Goal: Check status: Check status

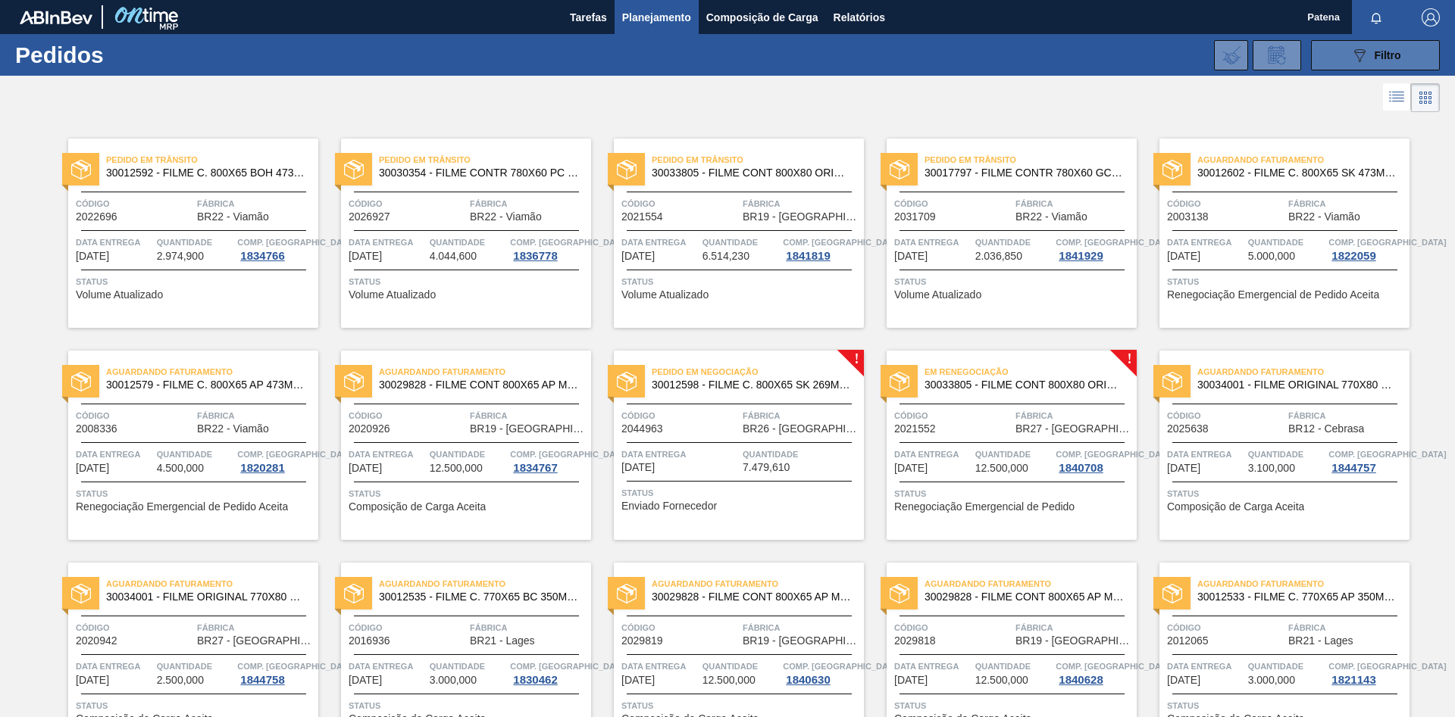
click at [1364, 53] on icon at bounding box center [1359, 55] width 11 height 13
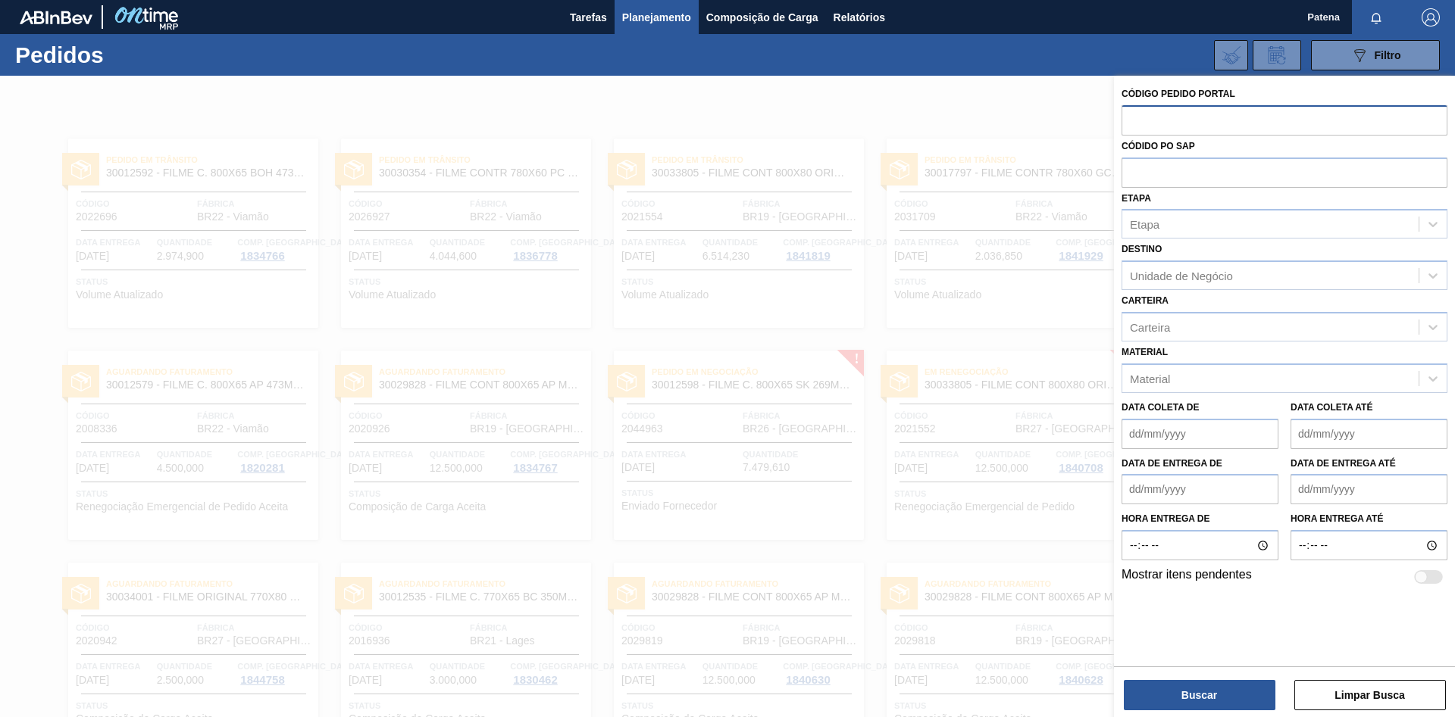
click at [1196, 117] on input "text" at bounding box center [1284, 119] width 326 height 29
type input "2026927"
click at [1207, 699] on button "Buscar" at bounding box center [1200, 695] width 152 height 30
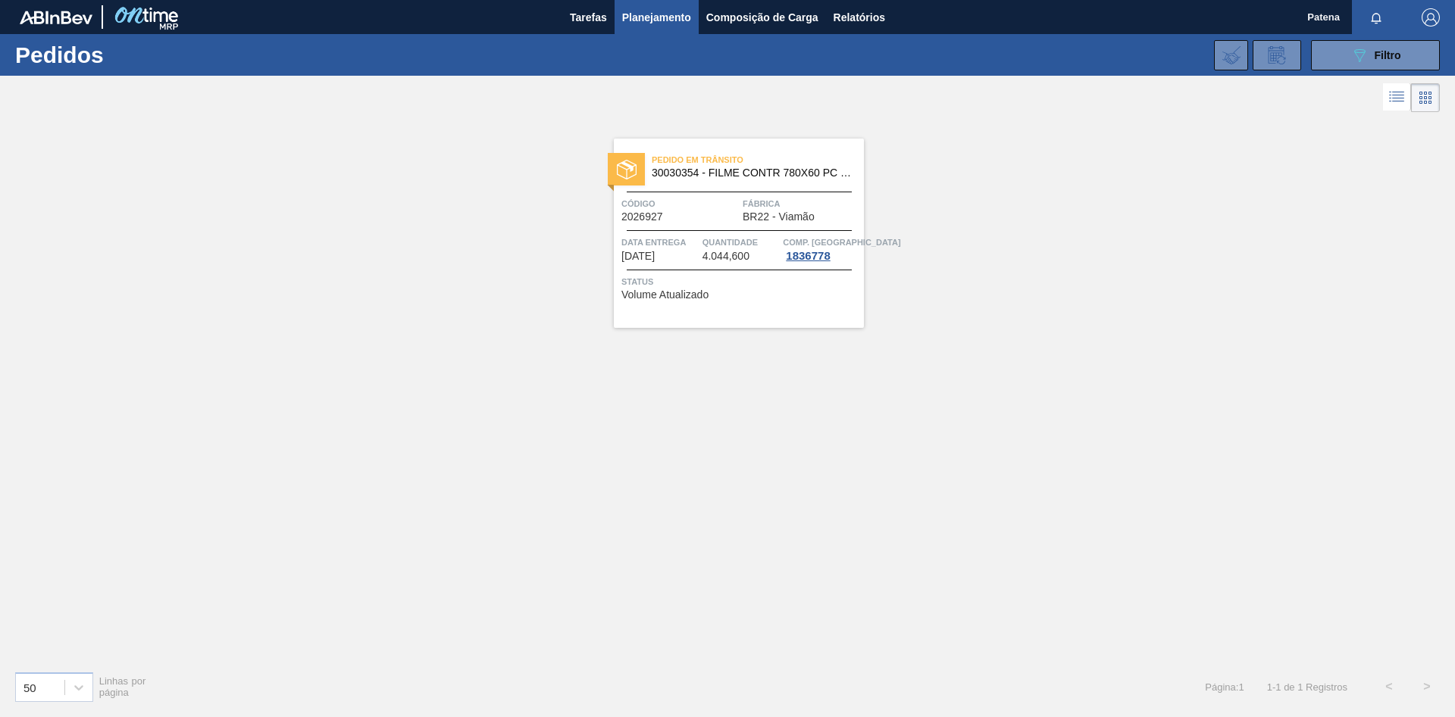
click at [681, 223] on div "Pedido em Trânsito 30030354 - FILME CONTR 780X60 PC LT350 NIV24 Código 2026927 …" at bounding box center [739, 233] width 250 height 189
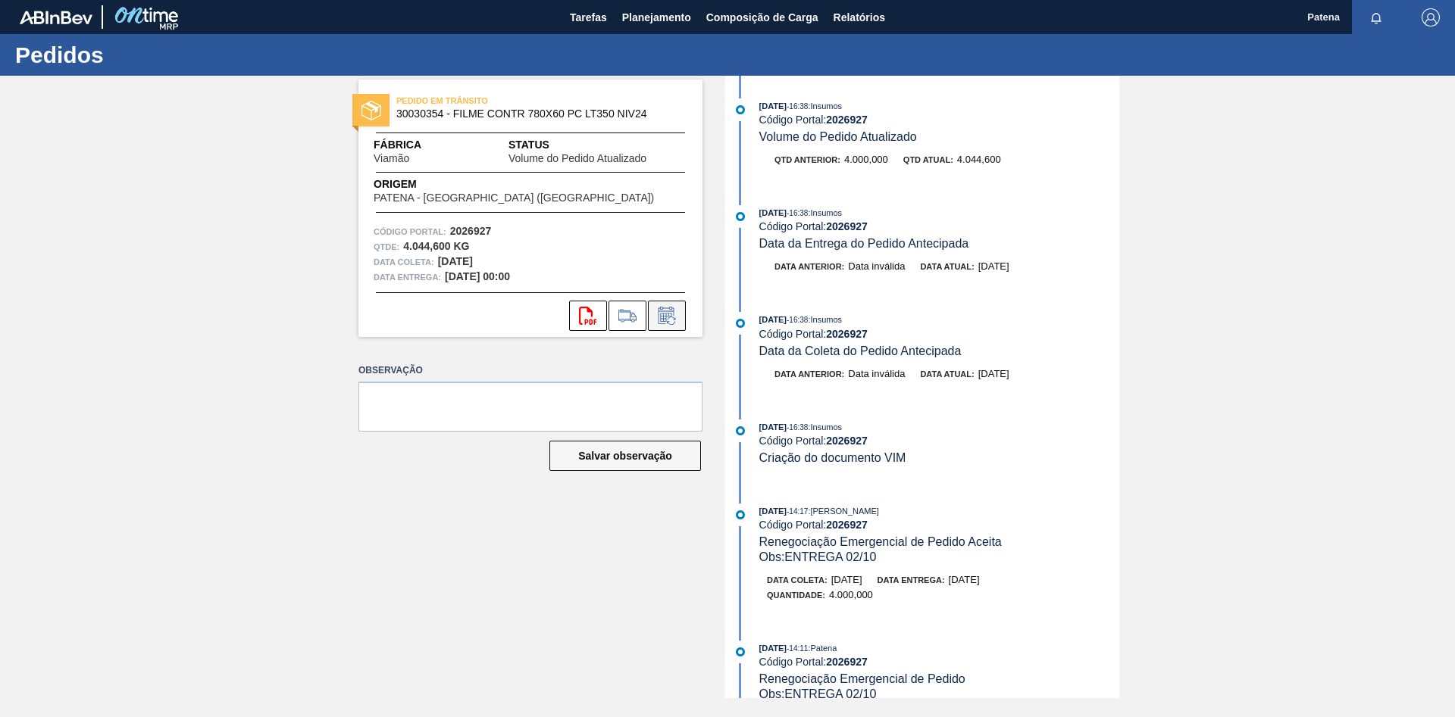
click at [669, 320] on icon at bounding box center [667, 316] width 24 height 18
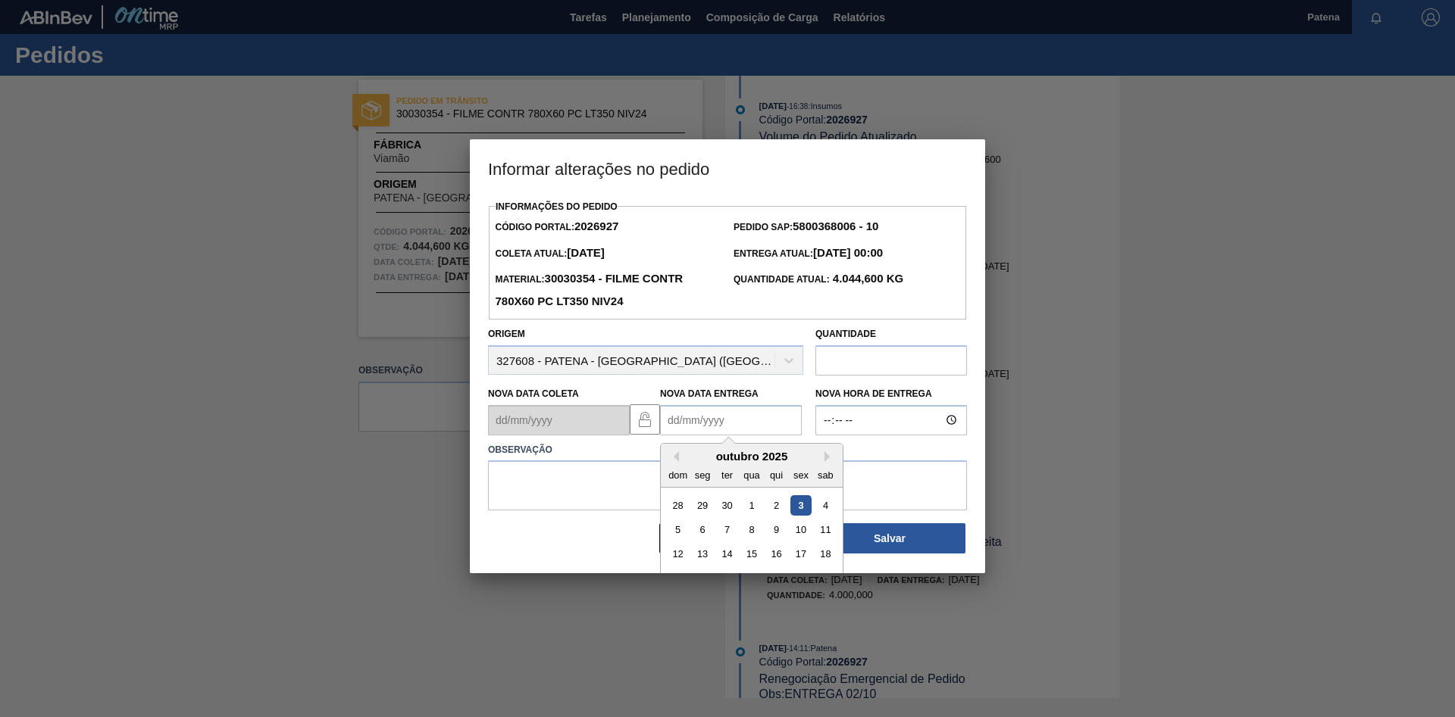
click at [690, 427] on Entrega2026927 "Nova Data Entrega" at bounding box center [731, 420] width 142 height 30
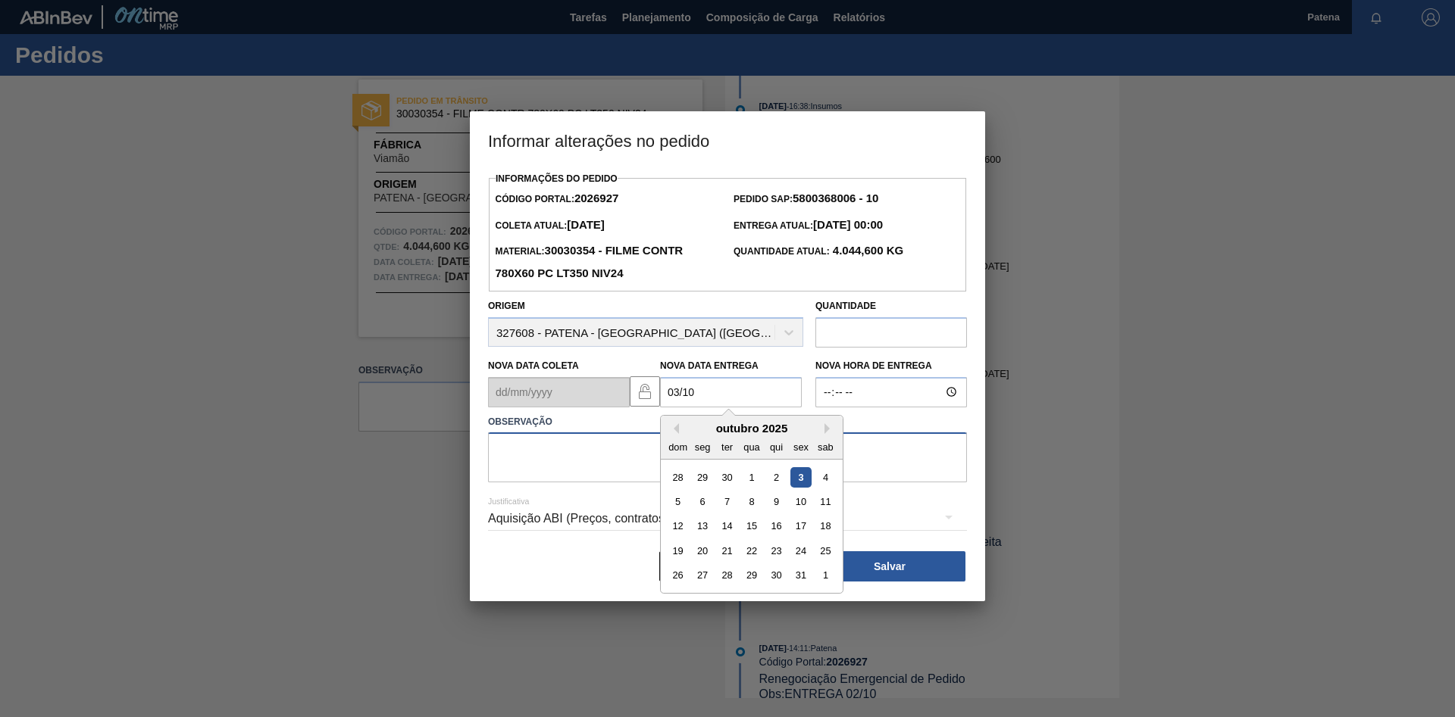
type Entrega2026927 "[DATE]"
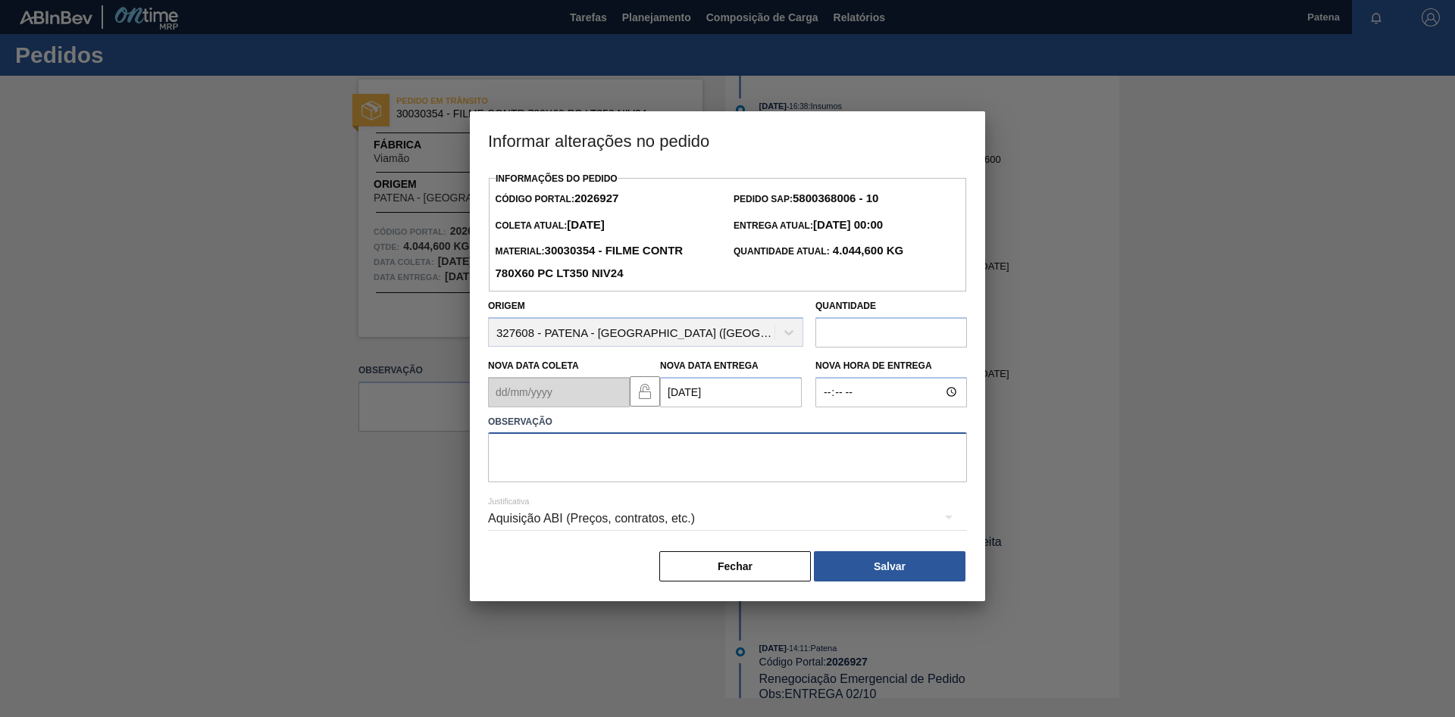
click at [542, 470] on textarea at bounding box center [727, 458] width 479 height 50
type textarea "entrega 03/10"
click at [870, 563] on button "Salvar" at bounding box center [890, 567] width 152 height 30
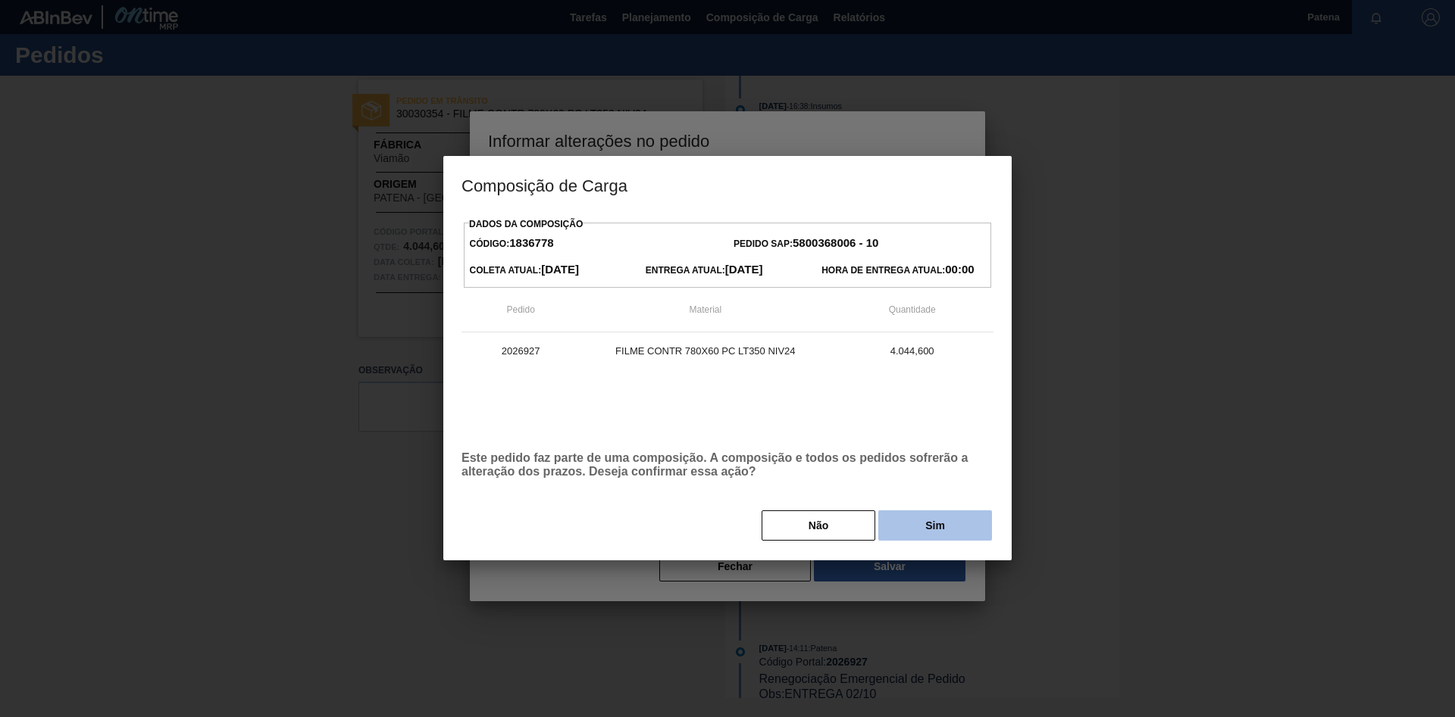
click at [905, 522] on button "Sim" at bounding box center [935, 526] width 114 height 30
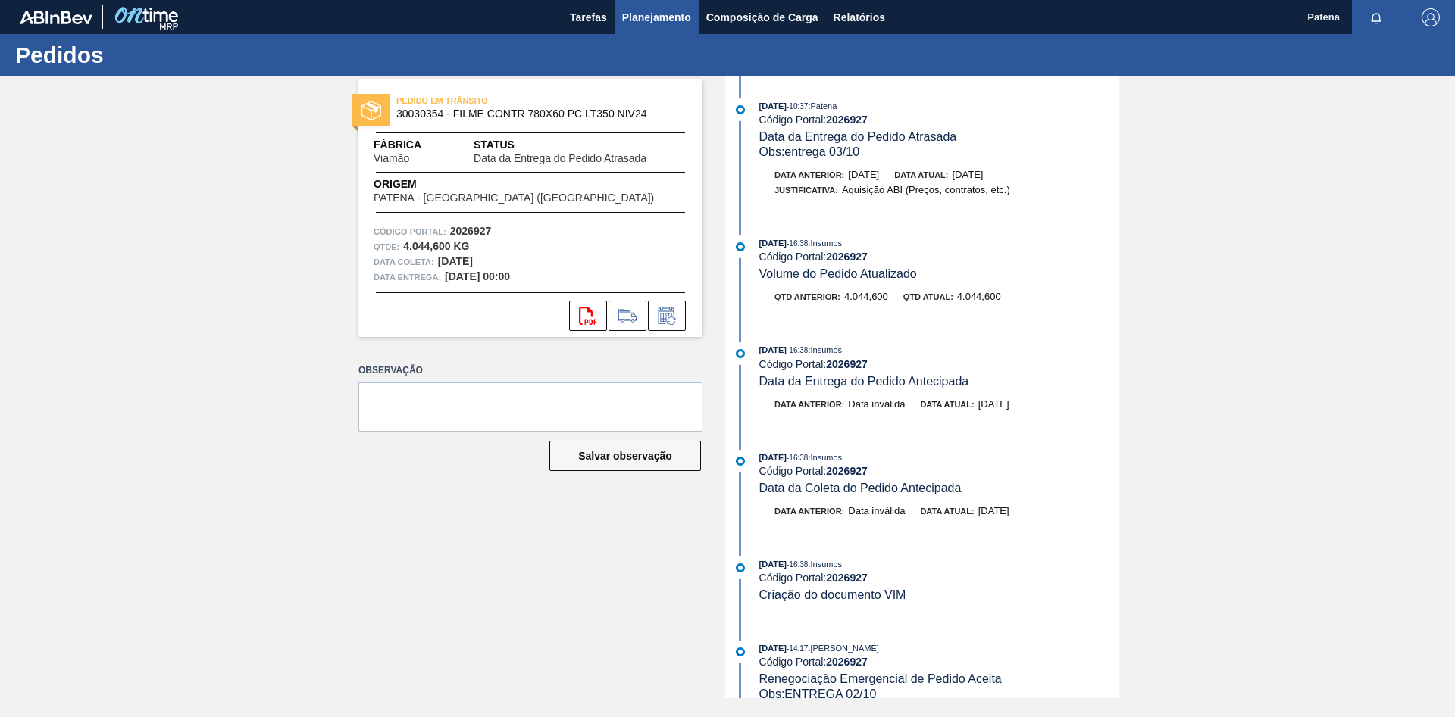
click at [631, 21] on span "Planejamento" at bounding box center [656, 17] width 69 height 18
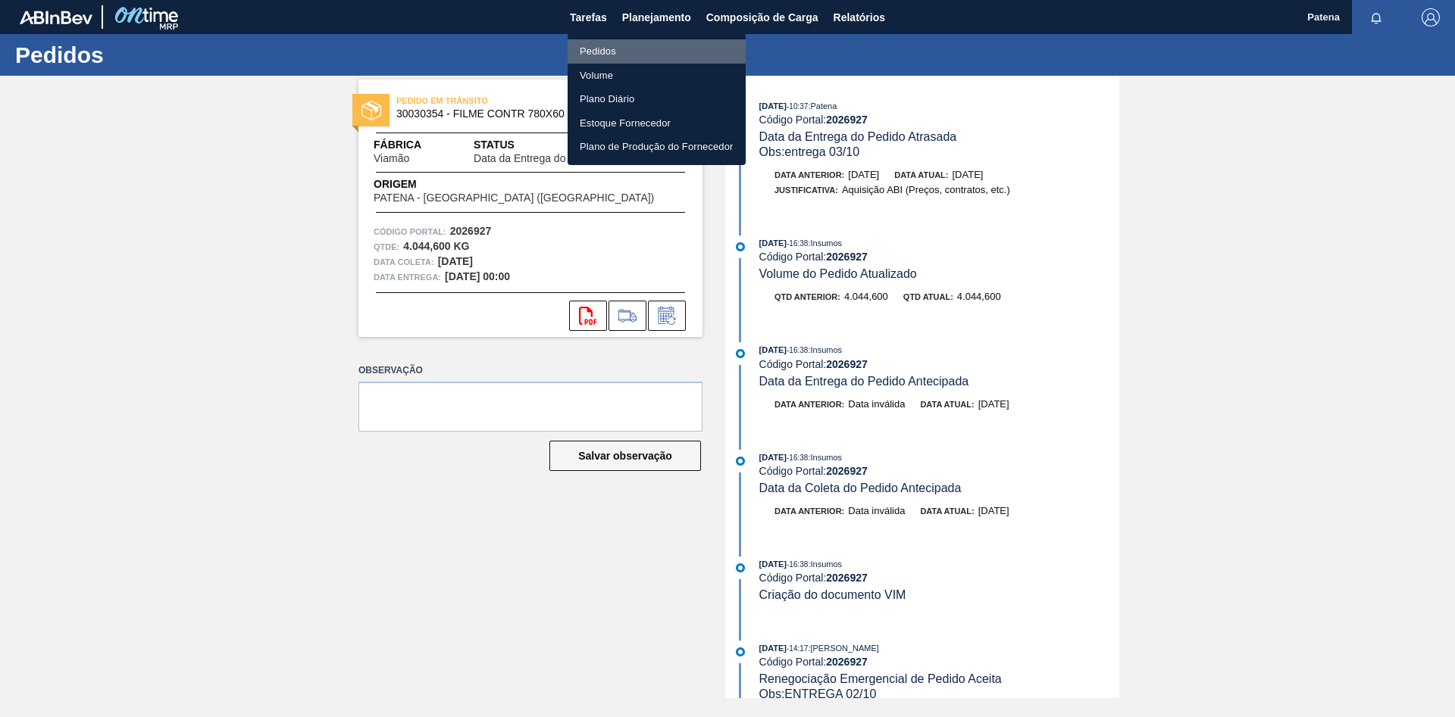
click at [601, 49] on li "Pedidos" at bounding box center [656, 51] width 178 height 24
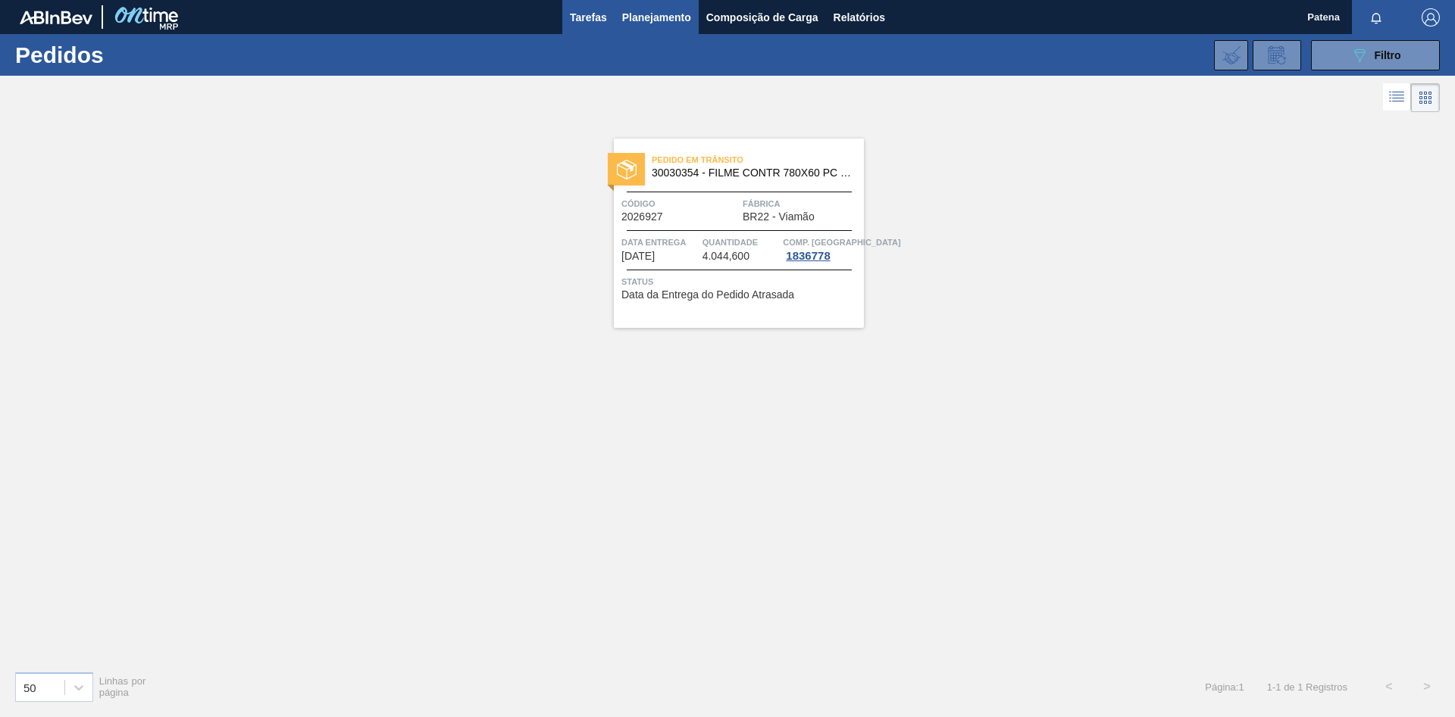
click at [580, 18] on span "Tarefas" at bounding box center [588, 17] width 37 height 18
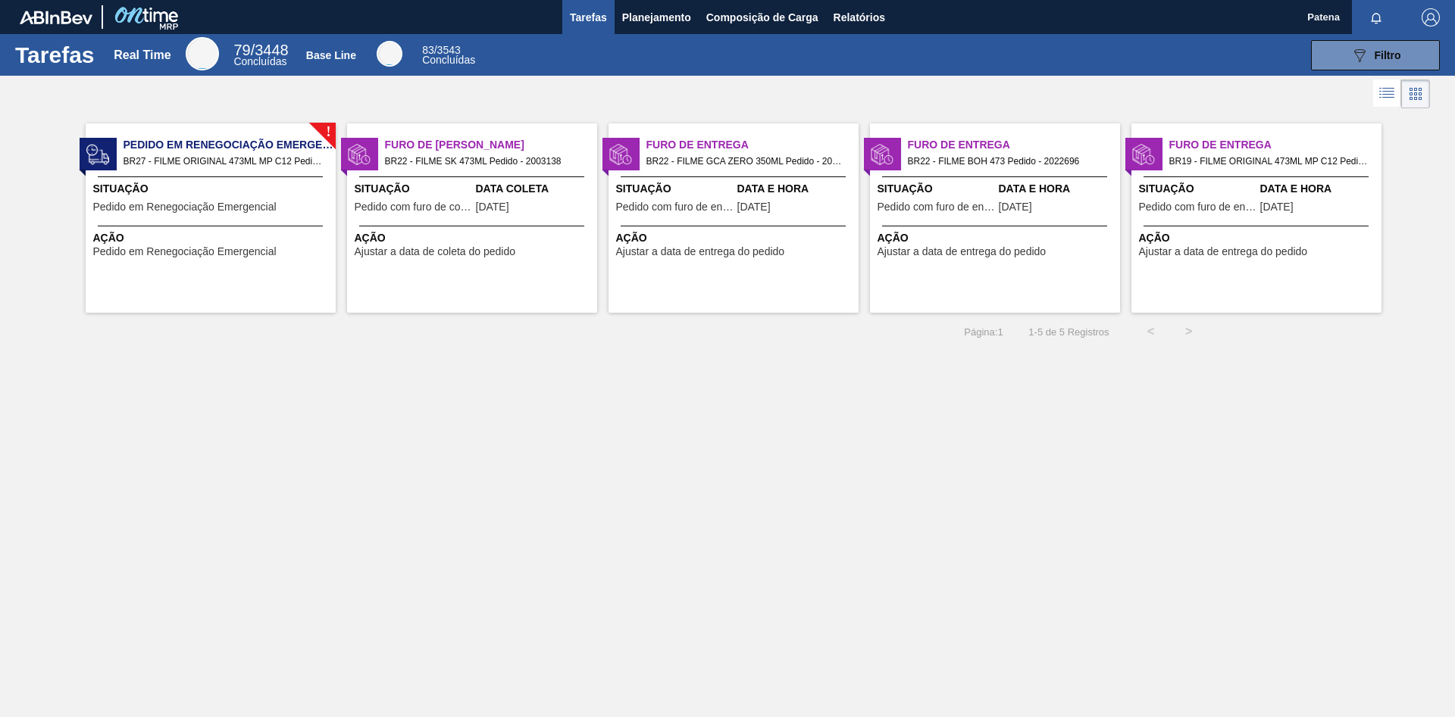
click at [440, 203] on span "Pedido com furo de coleta" at bounding box center [413, 207] width 117 height 11
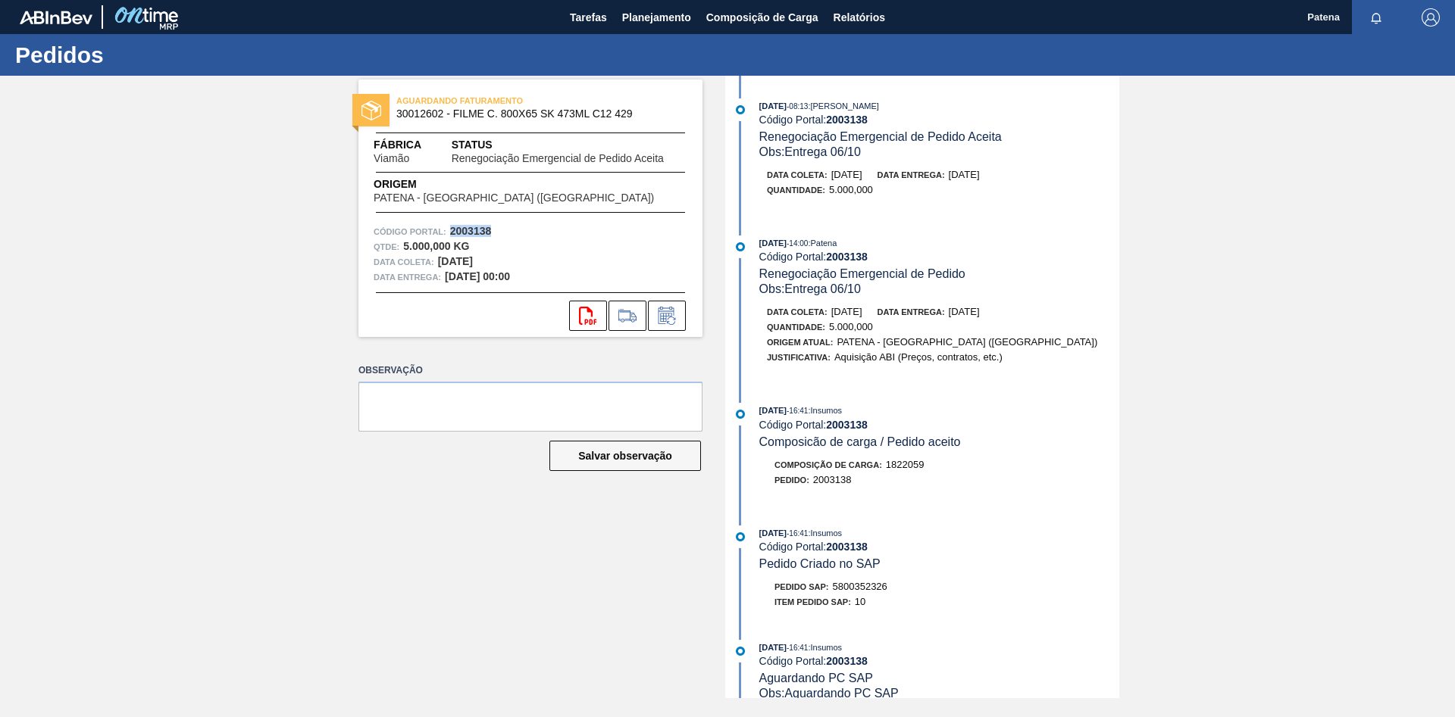
drag, startPoint x: 492, startPoint y: 233, endPoint x: 452, endPoint y: 231, distance: 40.2
click at [452, 231] on div "Código Portal: 2003138" at bounding box center [531, 231] width 314 height 15
copy strong "2003138"
click at [1183, 262] on div "AGUARDANDO FATURAMENTO 30012602 - FILME C. 800X65 SK 473ML C12 429 Fábrica Viam…" at bounding box center [727, 387] width 1455 height 623
click at [638, 11] on span "Planejamento" at bounding box center [656, 17] width 69 height 18
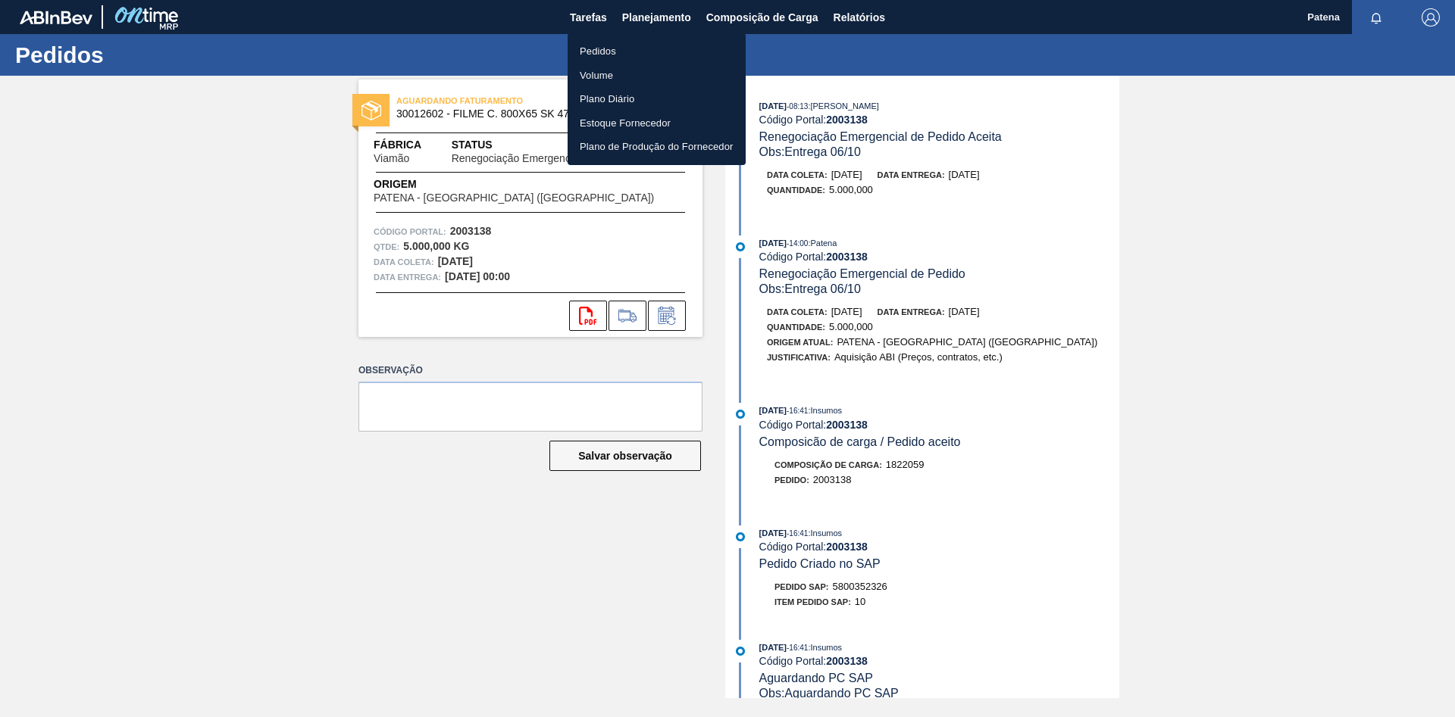
click at [594, 39] on li "Pedidos" at bounding box center [656, 51] width 178 height 24
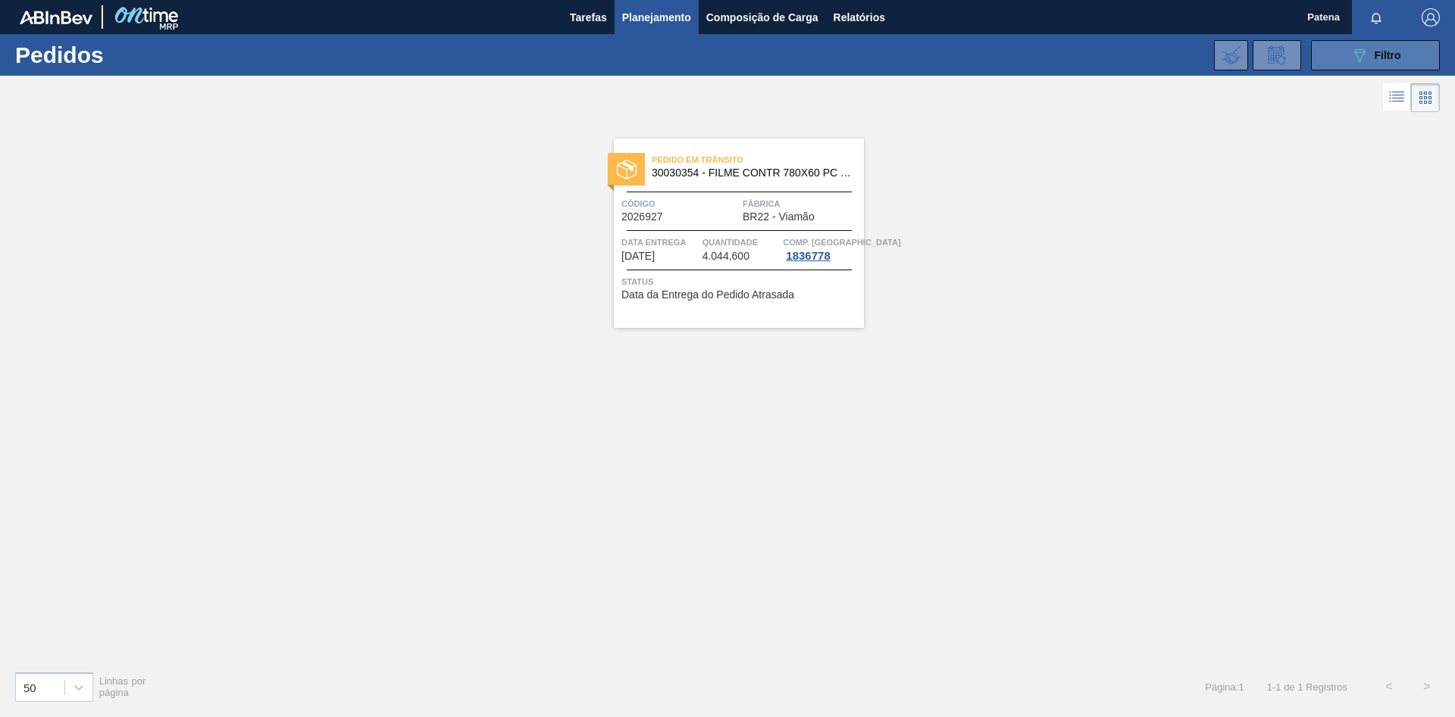
click at [1386, 62] on div "089F7B8B-B2A5-4AFE-B5C0-19BA573D28AC Filtro" at bounding box center [1375, 55] width 51 height 18
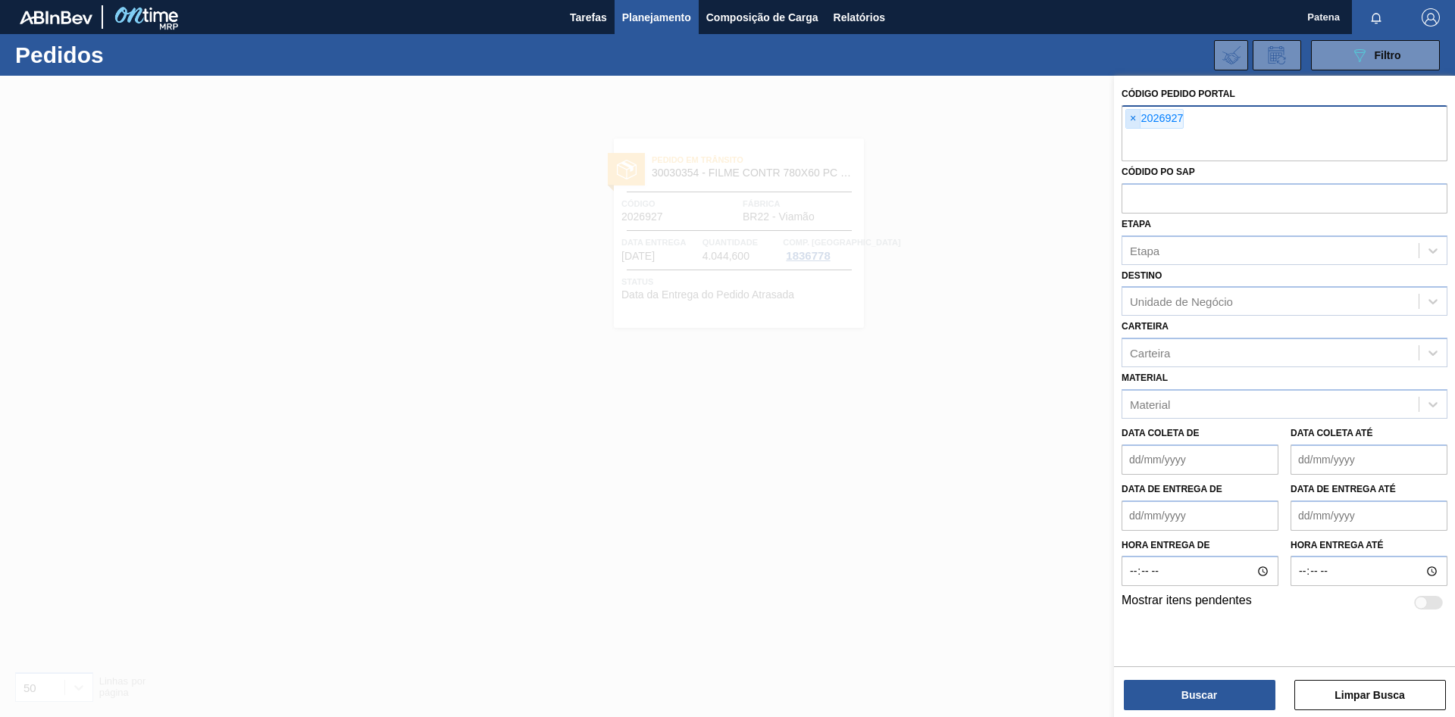
click at [1131, 117] on span "×" at bounding box center [1133, 119] width 14 height 18
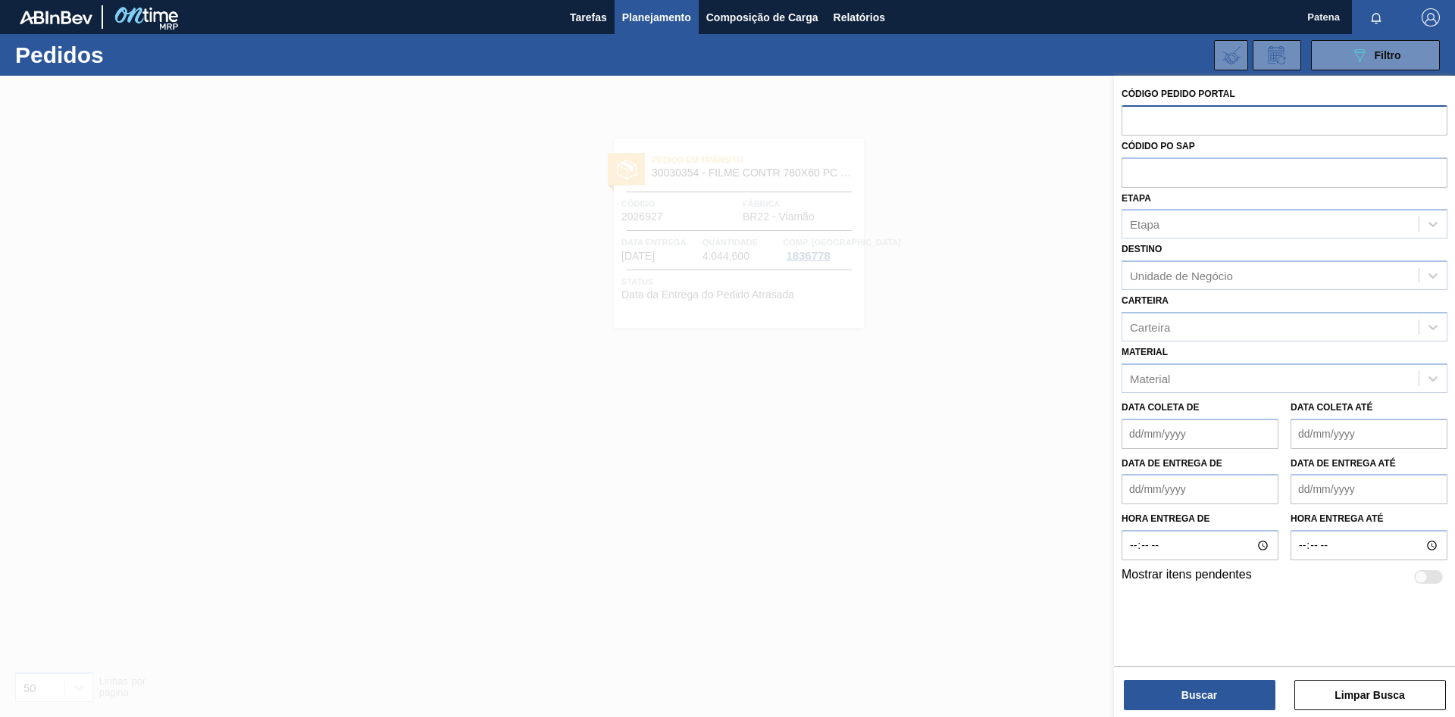
click at [1142, 127] on input "text" at bounding box center [1284, 119] width 326 height 29
type input "2022696"
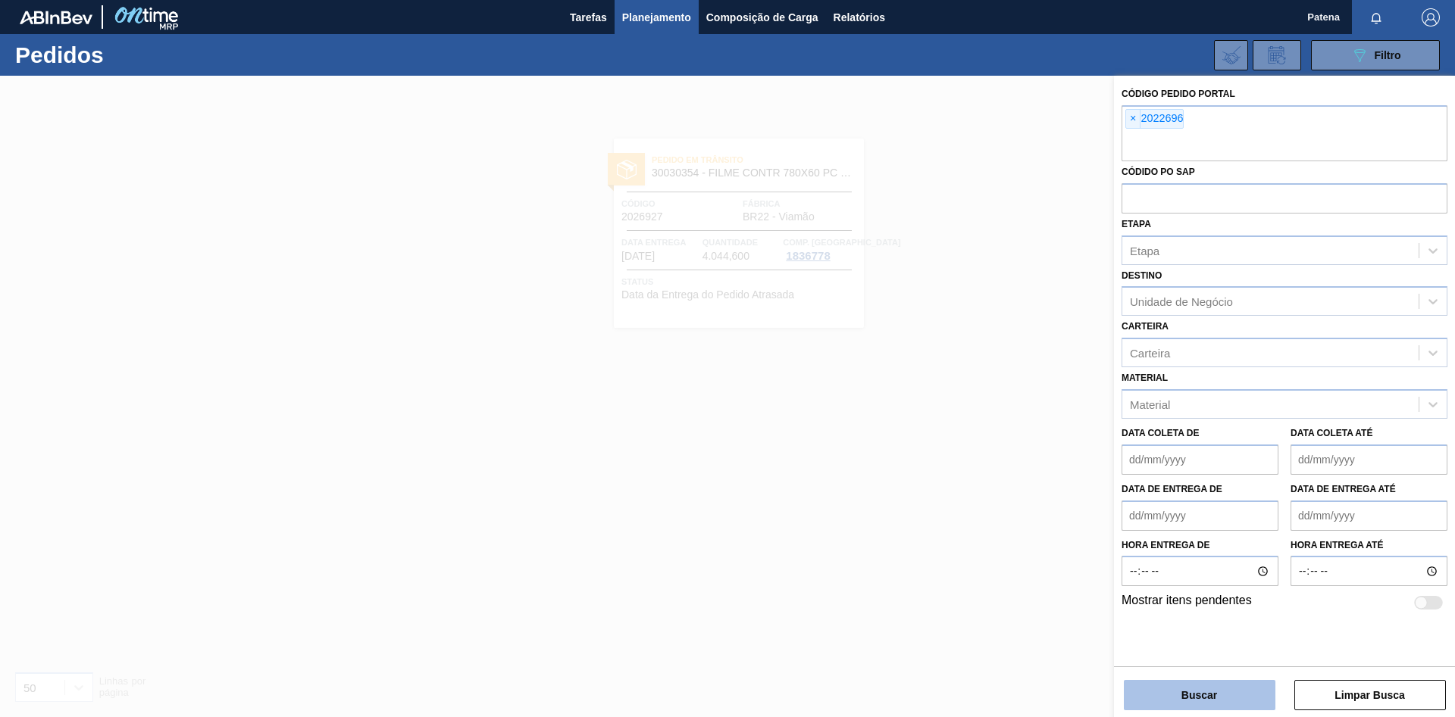
click at [1178, 694] on button "Buscar" at bounding box center [1200, 695] width 152 height 30
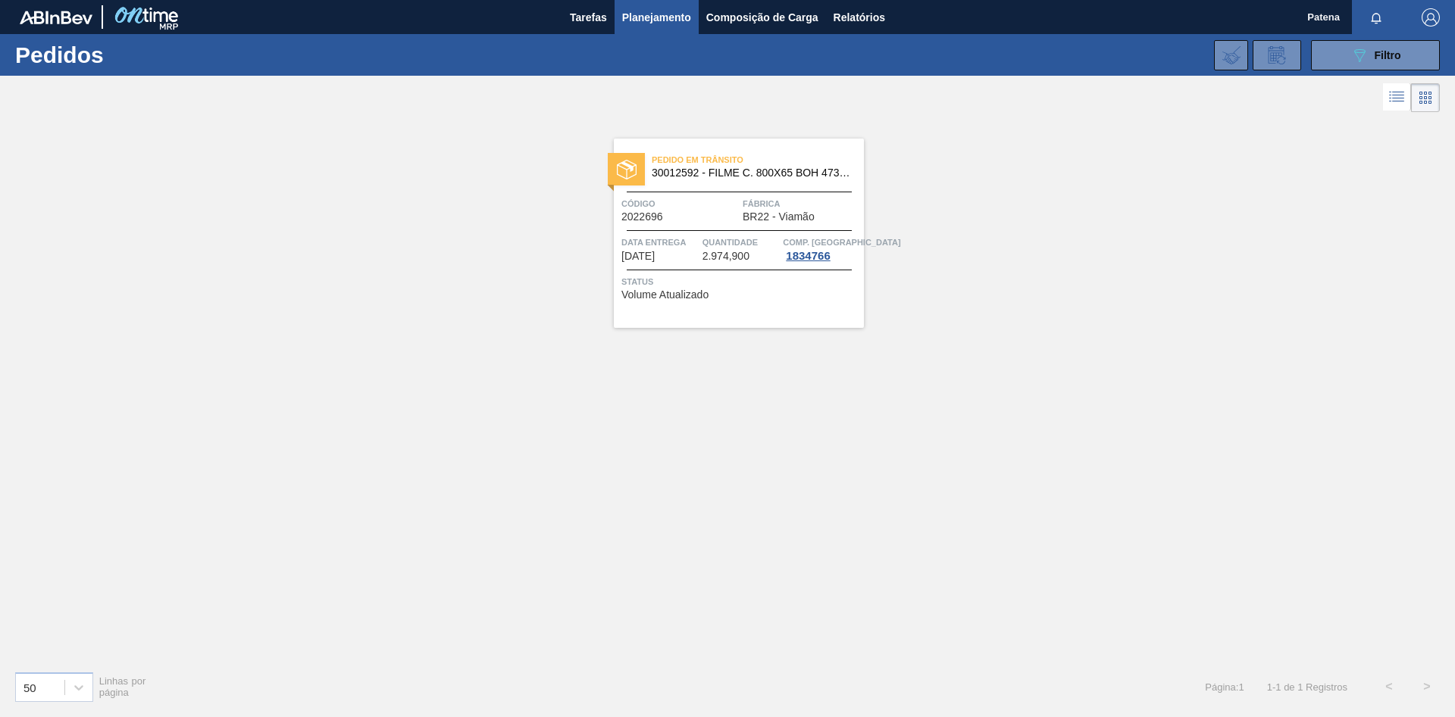
click at [747, 227] on div "Pedido em Trânsito 30012592 - FILME C. 800X65 BOH 473ML C12 429 Código 2022696 …" at bounding box center [739, 233] width 250 height 189
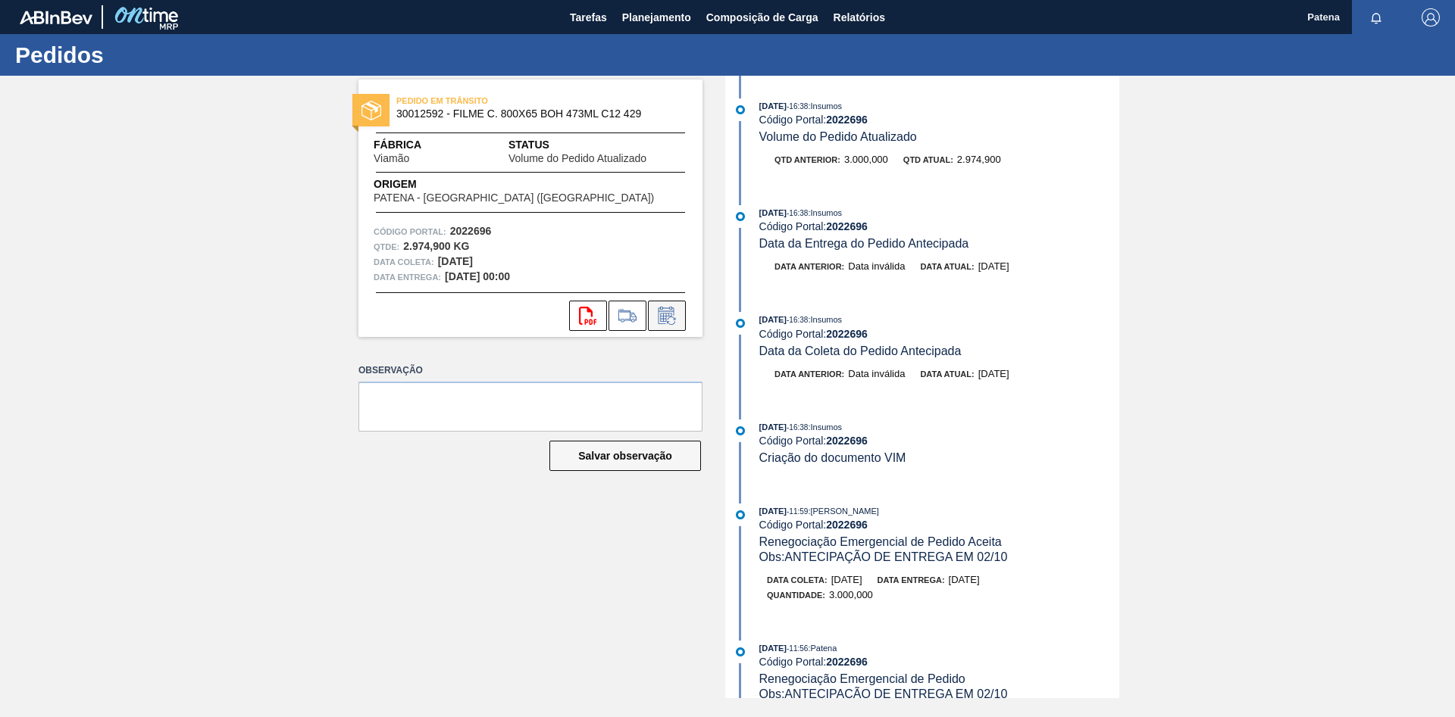
click at [673, 320] on icon at bounding box center [667, 316] width 24 height 18
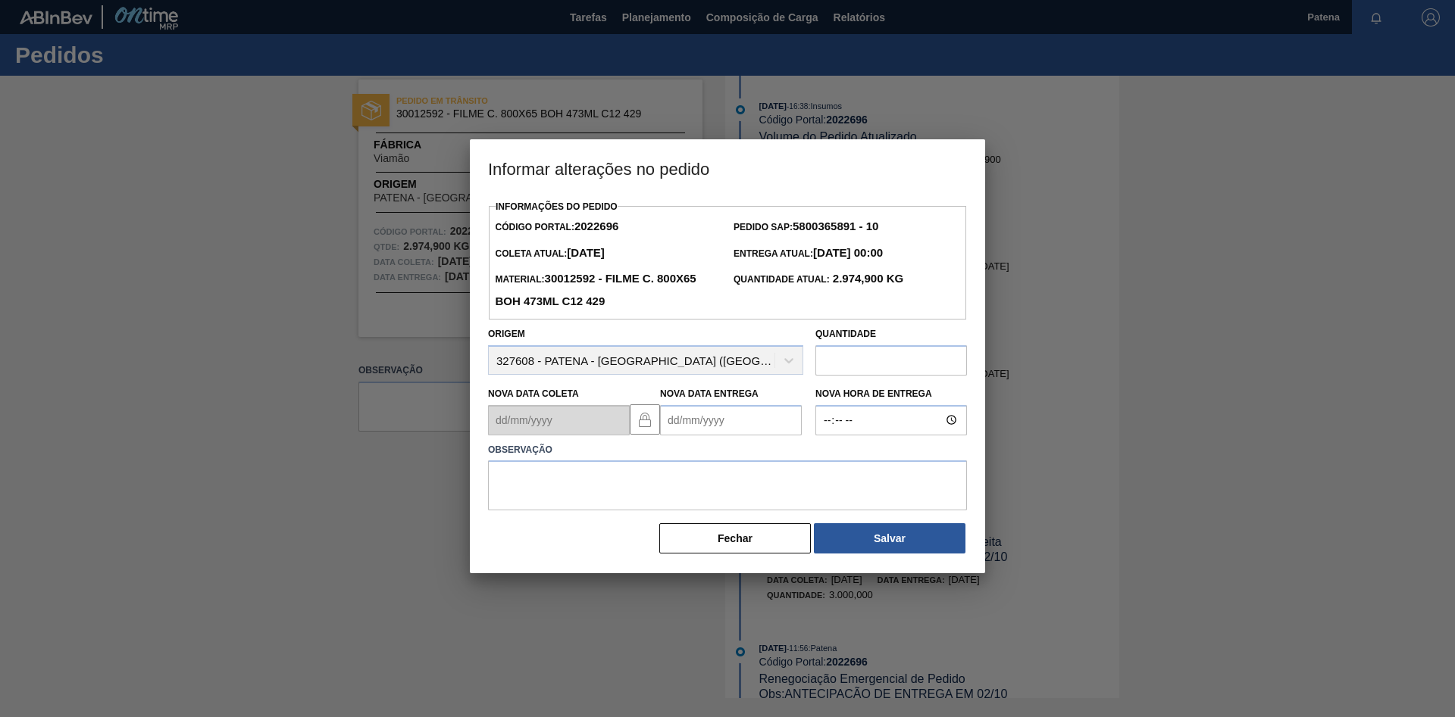
click at [694, 426] on Entrega2022696 "Nova Data Entrega" at bounding box center [731, 420] width 142 height 30
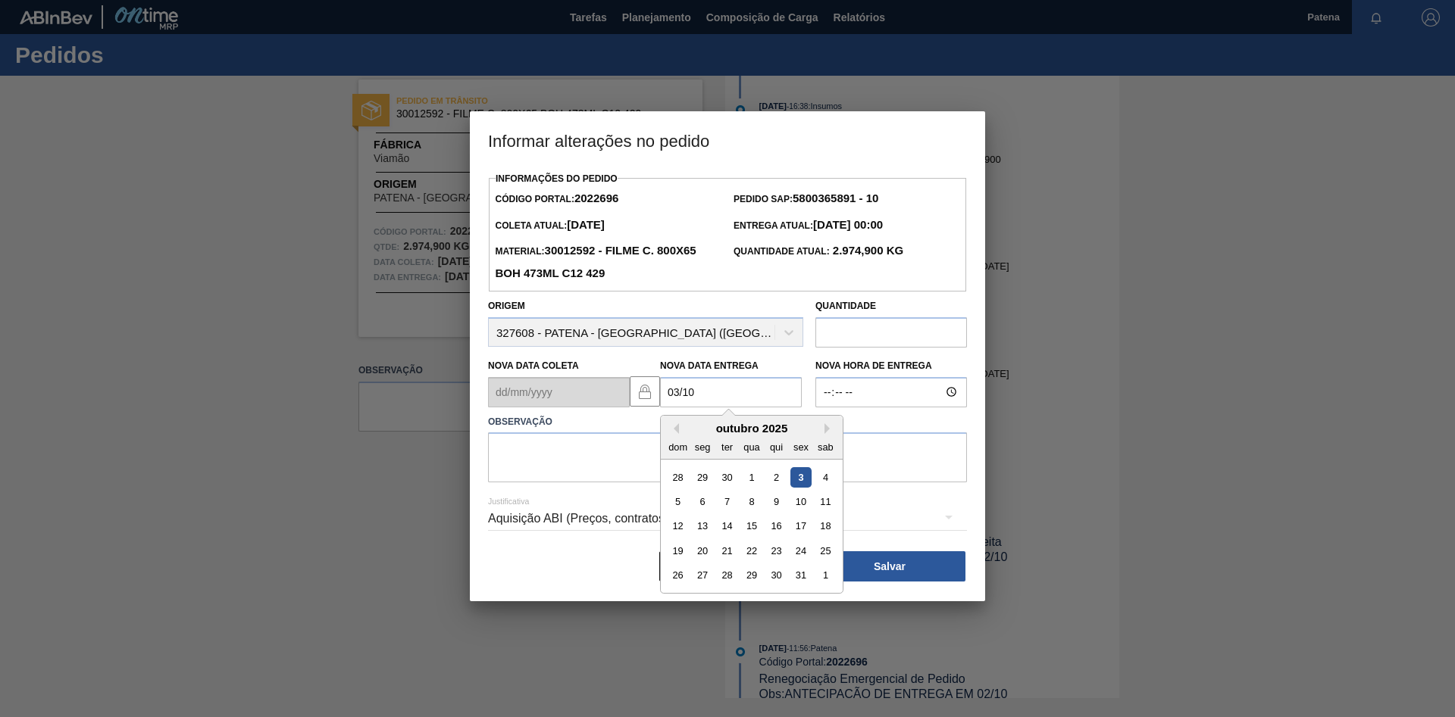
type Entrega2022696 "[DATE]"
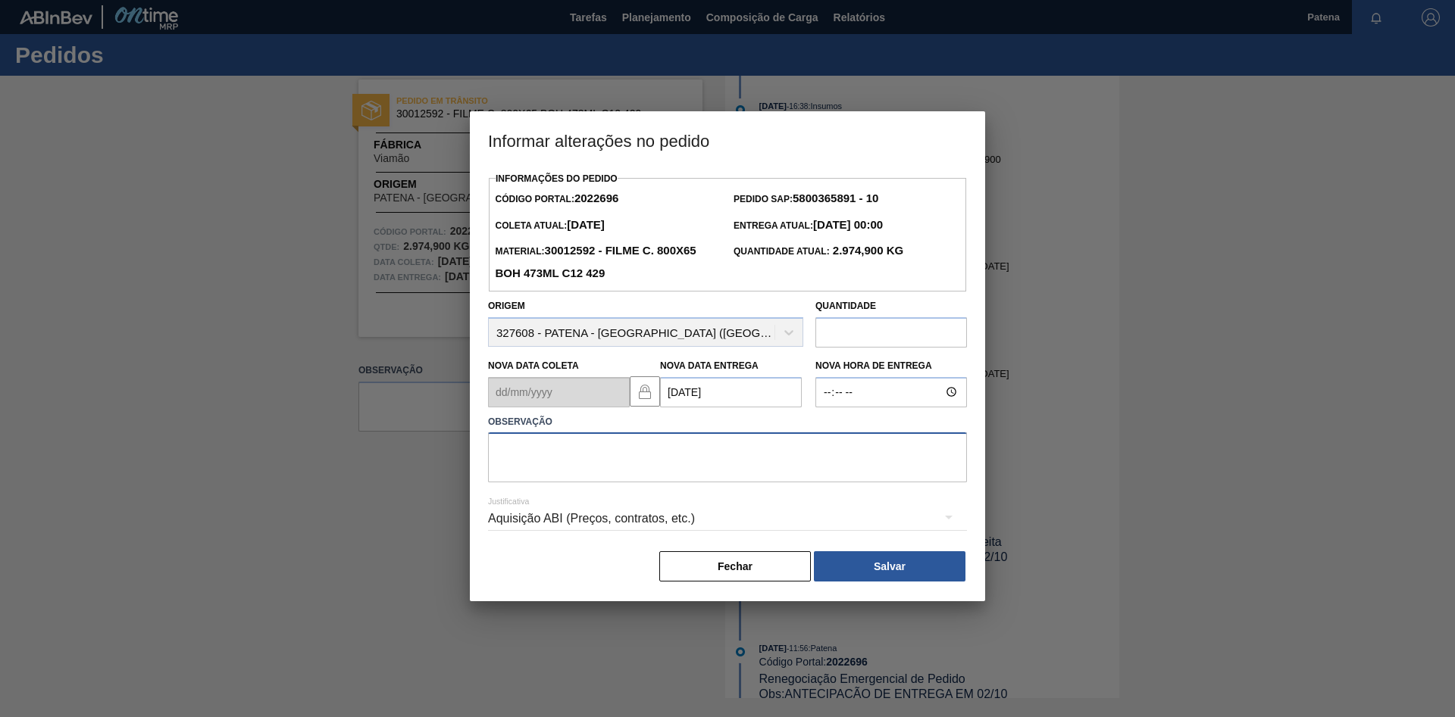
click at [580, 453] on textarea at bounding box center [727, 458] width 479 height 50
type textarea "entrega 03/10"
click at [861, 567] on button "Salvar" at bounding box center [890, 567] width 152 height 30
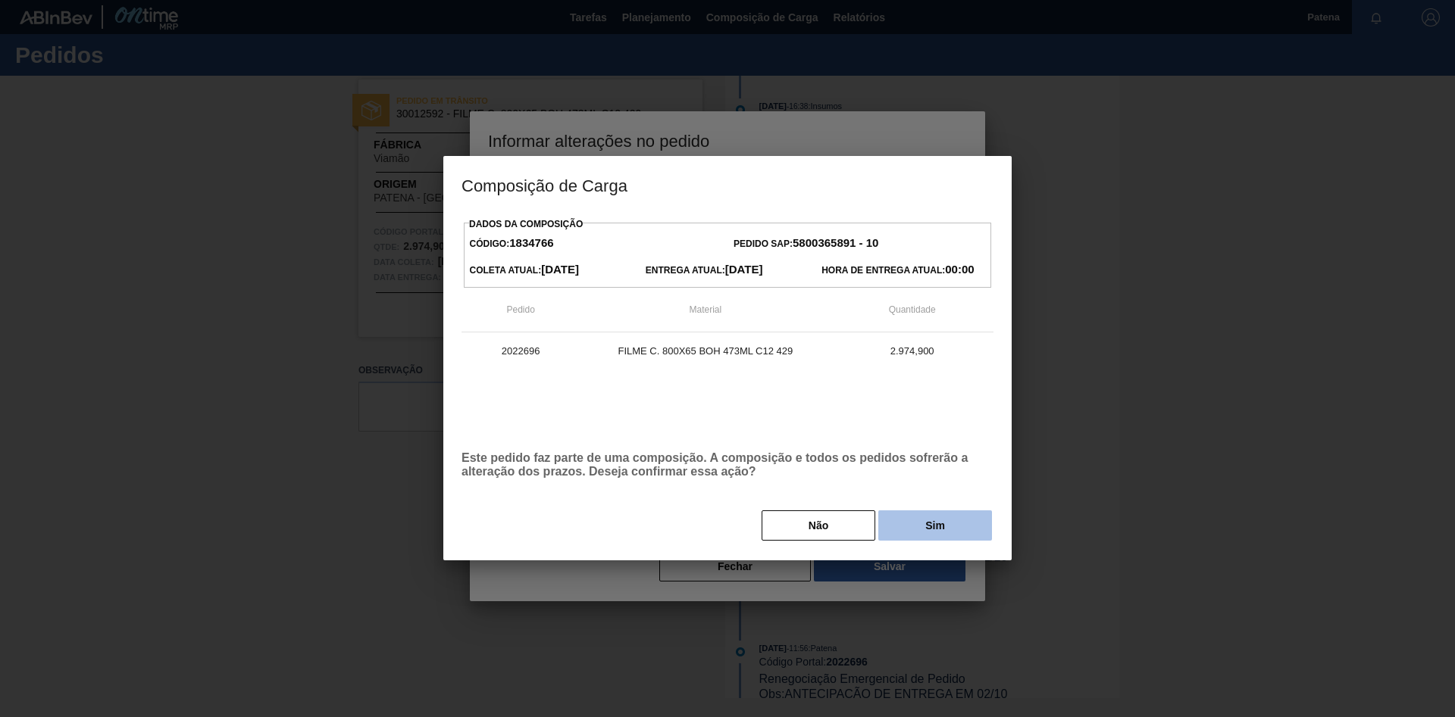
click at [936, 531] on button "Sim" at bounding box center [935, 526] width 114 height 30
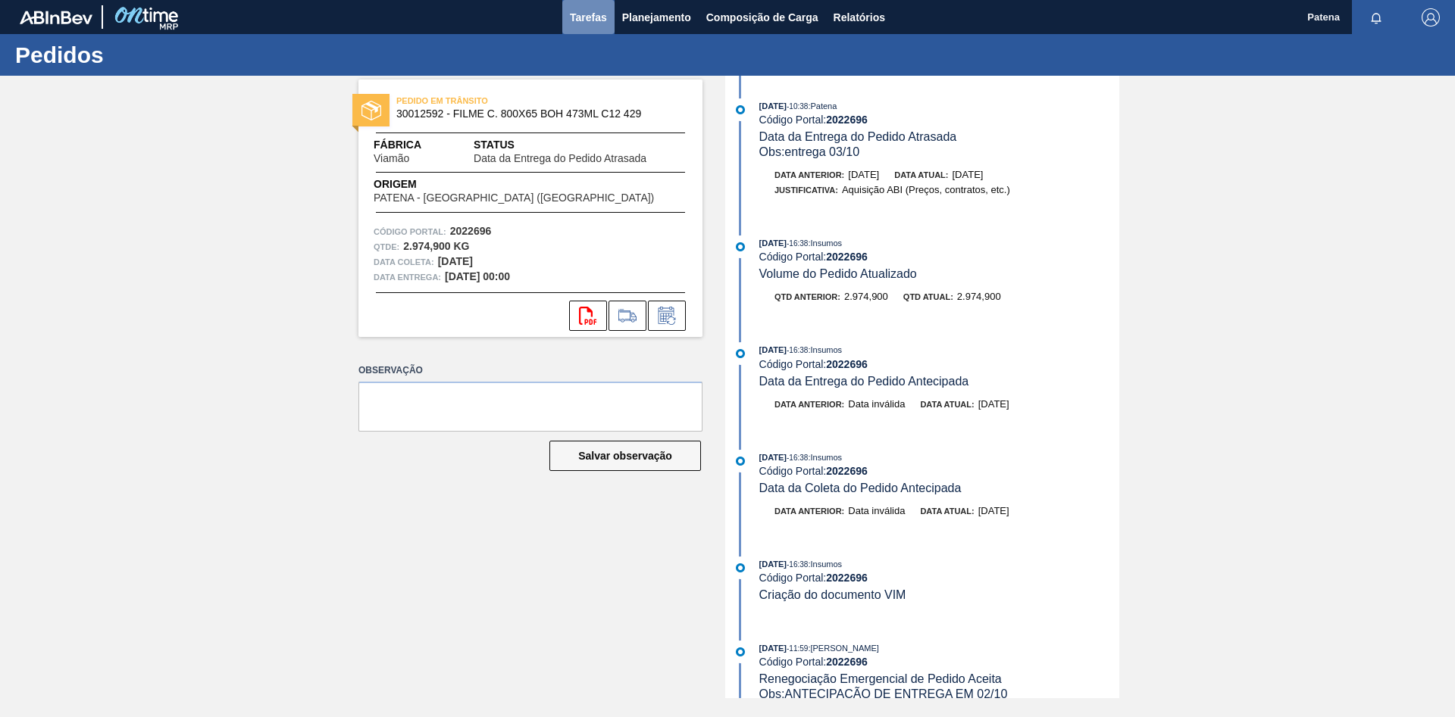
click at [592, 20] on span "Tarefas" at bounding box center [588, 17] width 37 height 18
